Goal: Check status: Check status

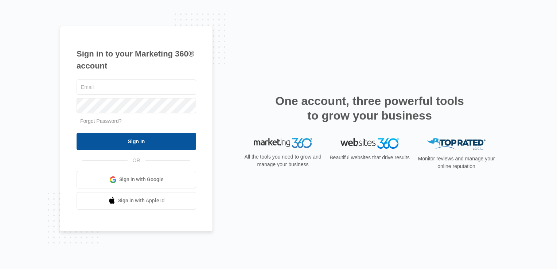
type input "[EMAIL_ADDRESS][PERSON_NAME][DOMAIN_NAME]"
click at [109, 141] on input "Sign In" at bounding box center [135, 141] width 119 height 17
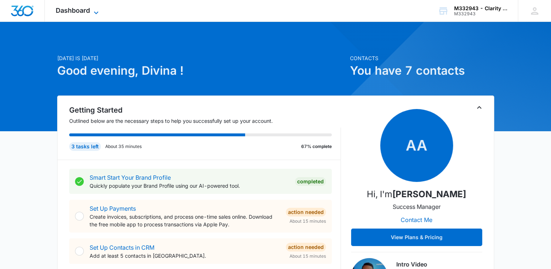
click at [80, 10] on span "Dashboard" at bounding box center [73, 11] width 34 height 8
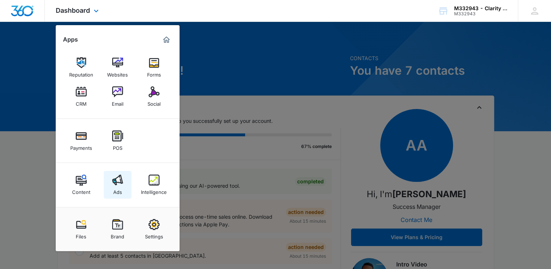
click at [121, 187] on div "Ads" at bounding box center [117, 189] width 9 height 9
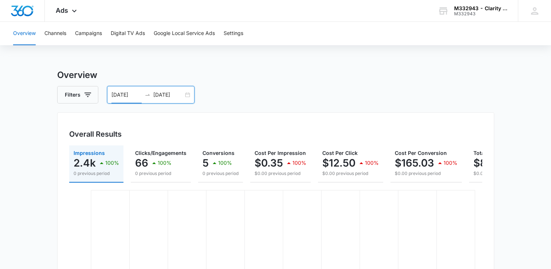
click at [129, 94] on input "[DATE]" at bounding box center [126, 95] width 30 height 8
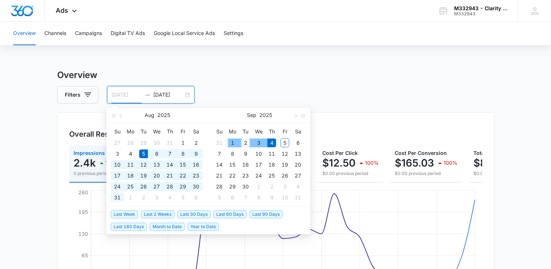
type input "[DATE]"
click at [243, 139] on div "2" at bounding box center [245, 142] width 9 height 9
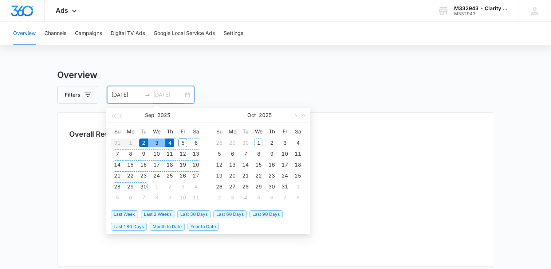
type input "[DATE]"
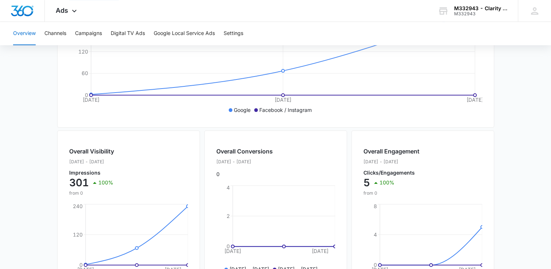
scroll to position [219, 0]
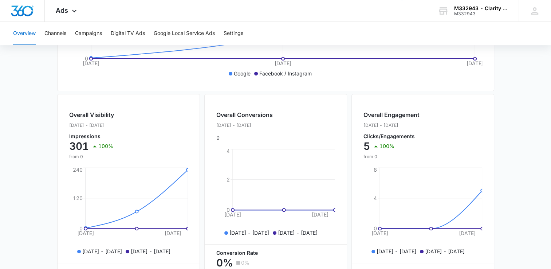
drag, startPoint x: 338, startPoint y: 101, endPoint x: 337, endPoint y: 105, distance: 4.7
drag, startPoint x: 337, startPoint y: 105, endPoint x: 3, endPoint y: 155, distance: 337.3
click at [1, 156] on main "Overview Filters [DATE] [DATE] Overall Results Impressions 301 100% 0 previous …" at bounding box center [275, 111] width 551 height 523
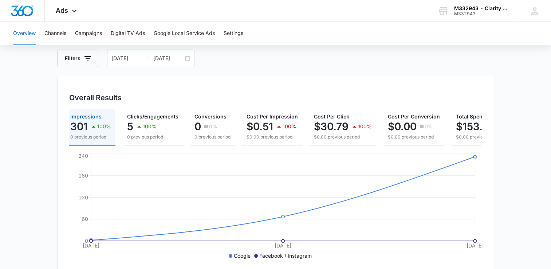
scroll to position [0, 0]
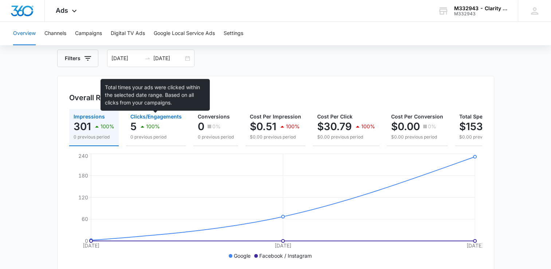
click at [137, 117] on span "Clicks/Engagements" at bounding box center [155, 116] width 51 height 6
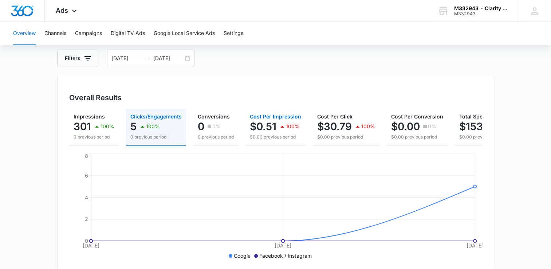
click at [275, 122] on p "$0.51" at bounding box center [263, 127] width 27 height 12
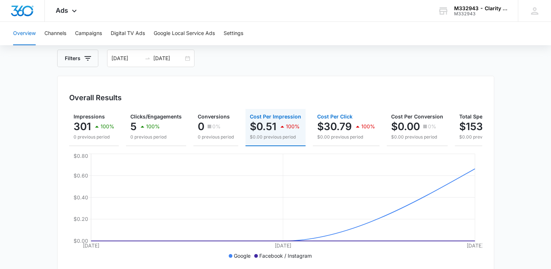
click at [344, 121] on p "$30.79" at bounding box center [334, 127] width 35 height 12
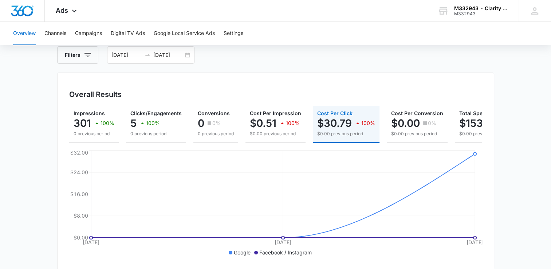
scroll to position [36, 0]
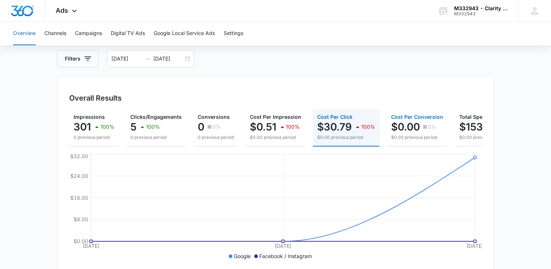
drag, startPoint x: 417, startPoint y: 130, endPoint x: 437, endPoint y: 128, distance: 20.1
click at [417, 129] on p "$0.00" at bounding box center [405, 127] width 29 height 12
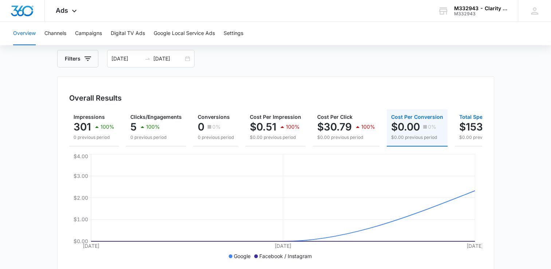
click at [459, 130] on p "$153.94" at bounding box center [479, 127] width 40 height 12
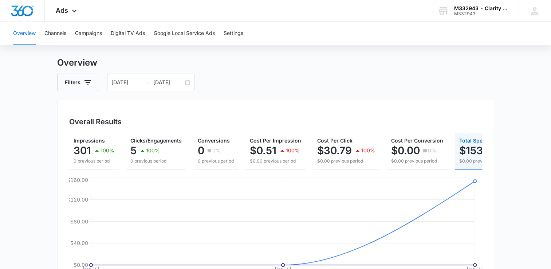
scroll to position [0, 0]
